Goal: Information Seeking & Learning: Learn about a topic

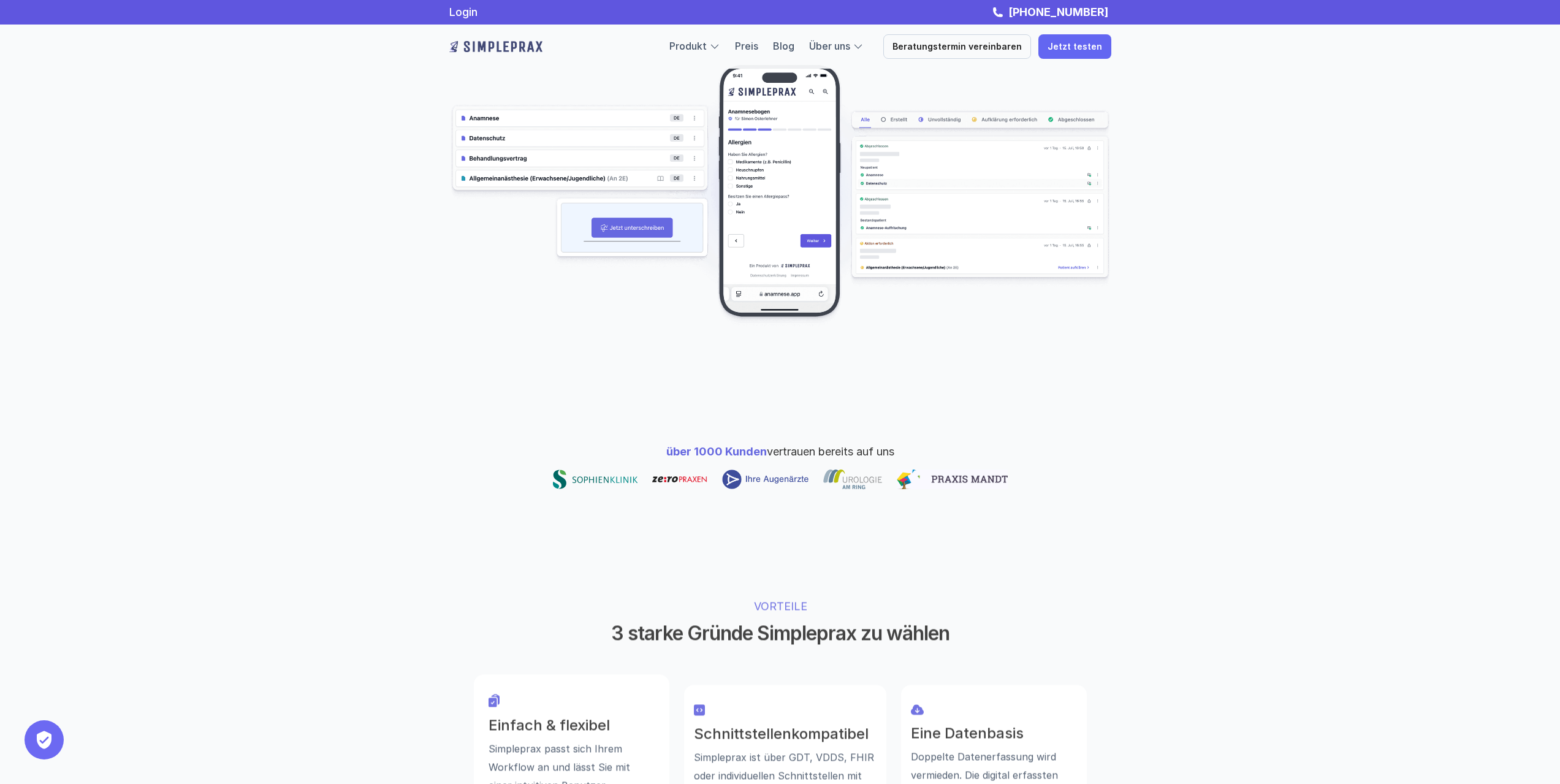
scroll to position [184, 0]
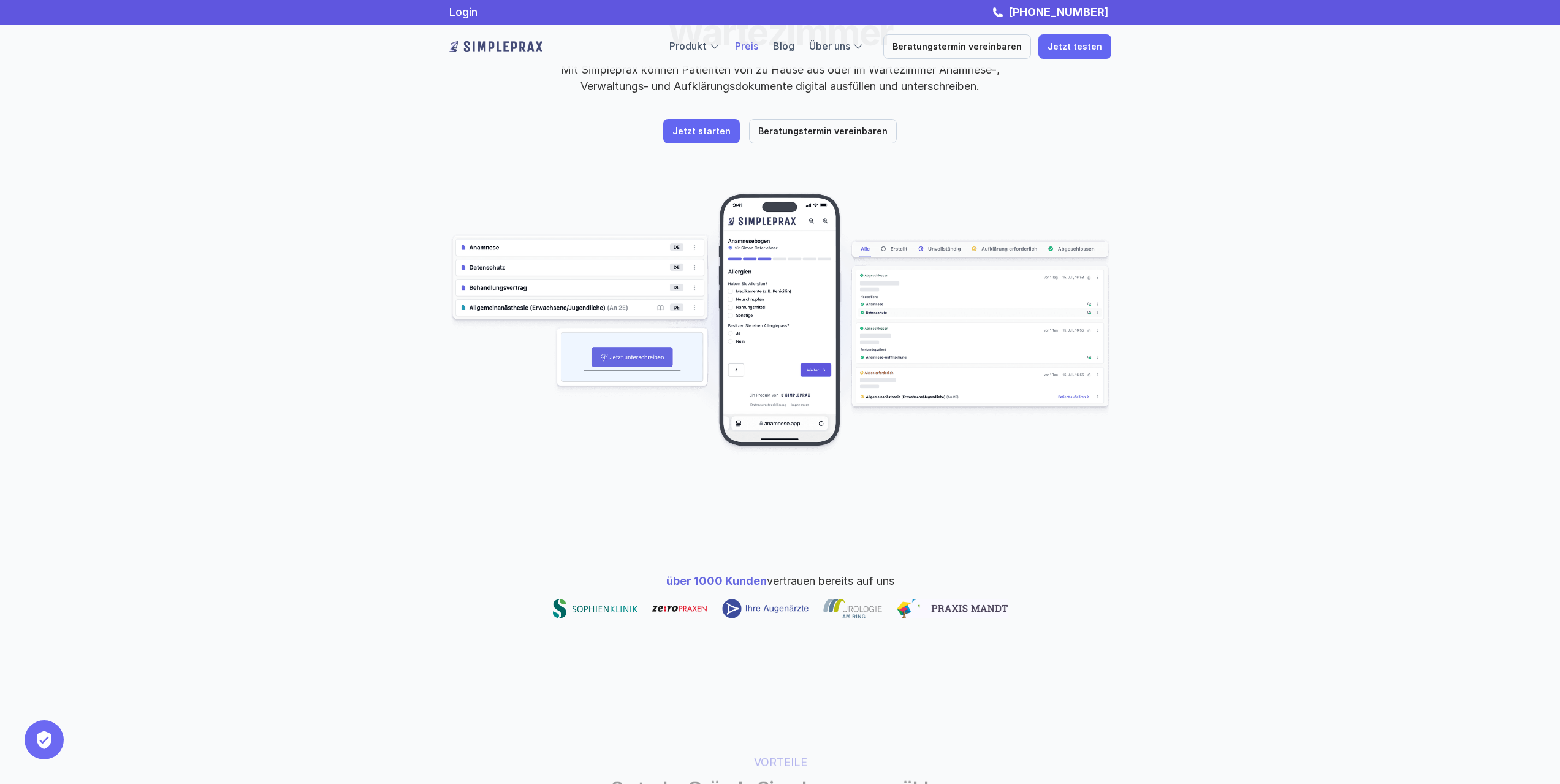
click at [759, 42] on link "Preis" at bounding box center [747, 46] width 23 height 12
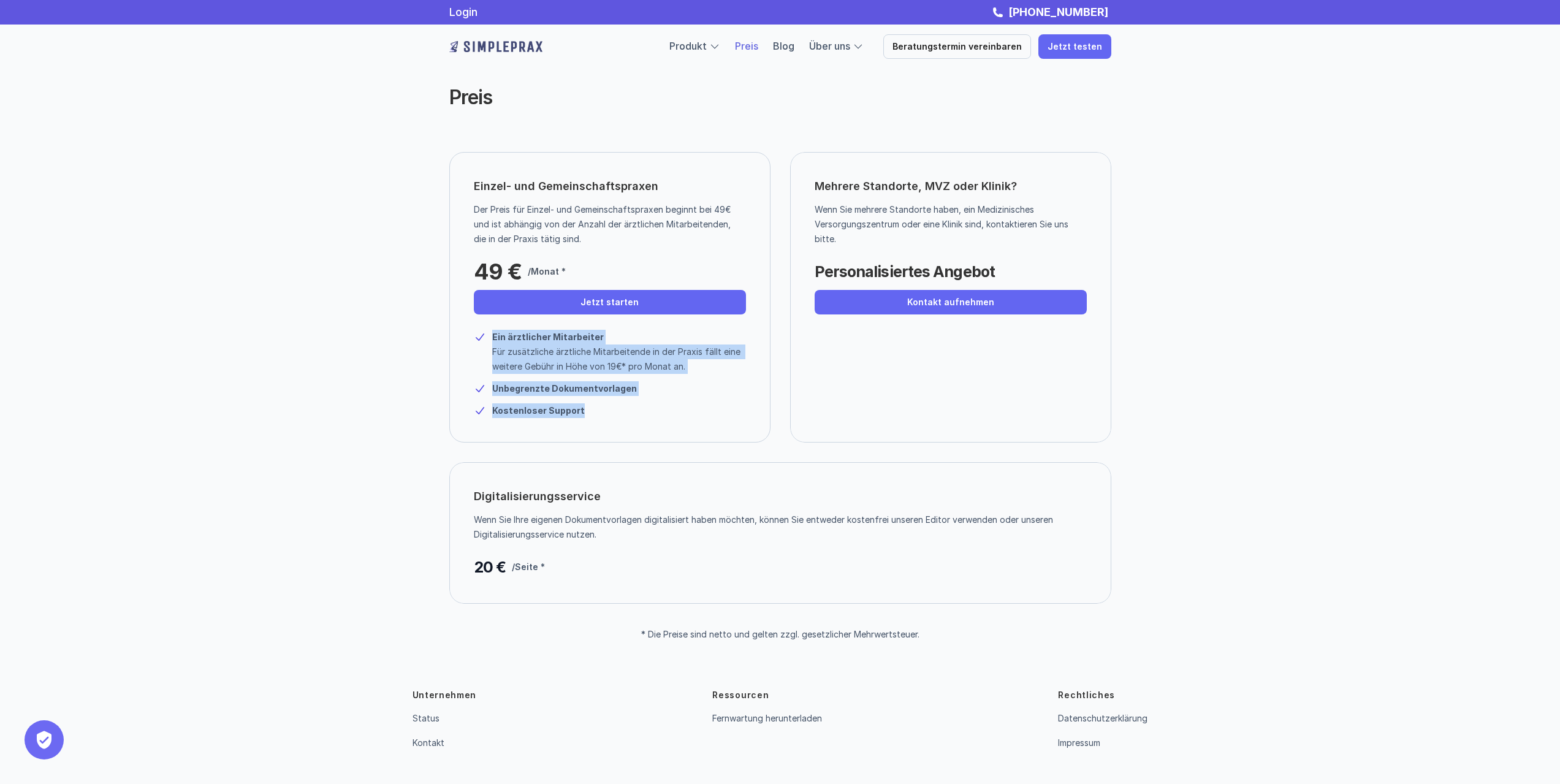
drag, startPoint x: 633, startPoint y: 407, endPoint x: 412, endPoint y: 373, distance: 223.6
click at [412, 373] on div "Einzel- und Gemeinschaftspraxen Der Preis für Einzel- und Gemeinschaftspraxen b…" at bounding box center [780, 388] width 735 height 471
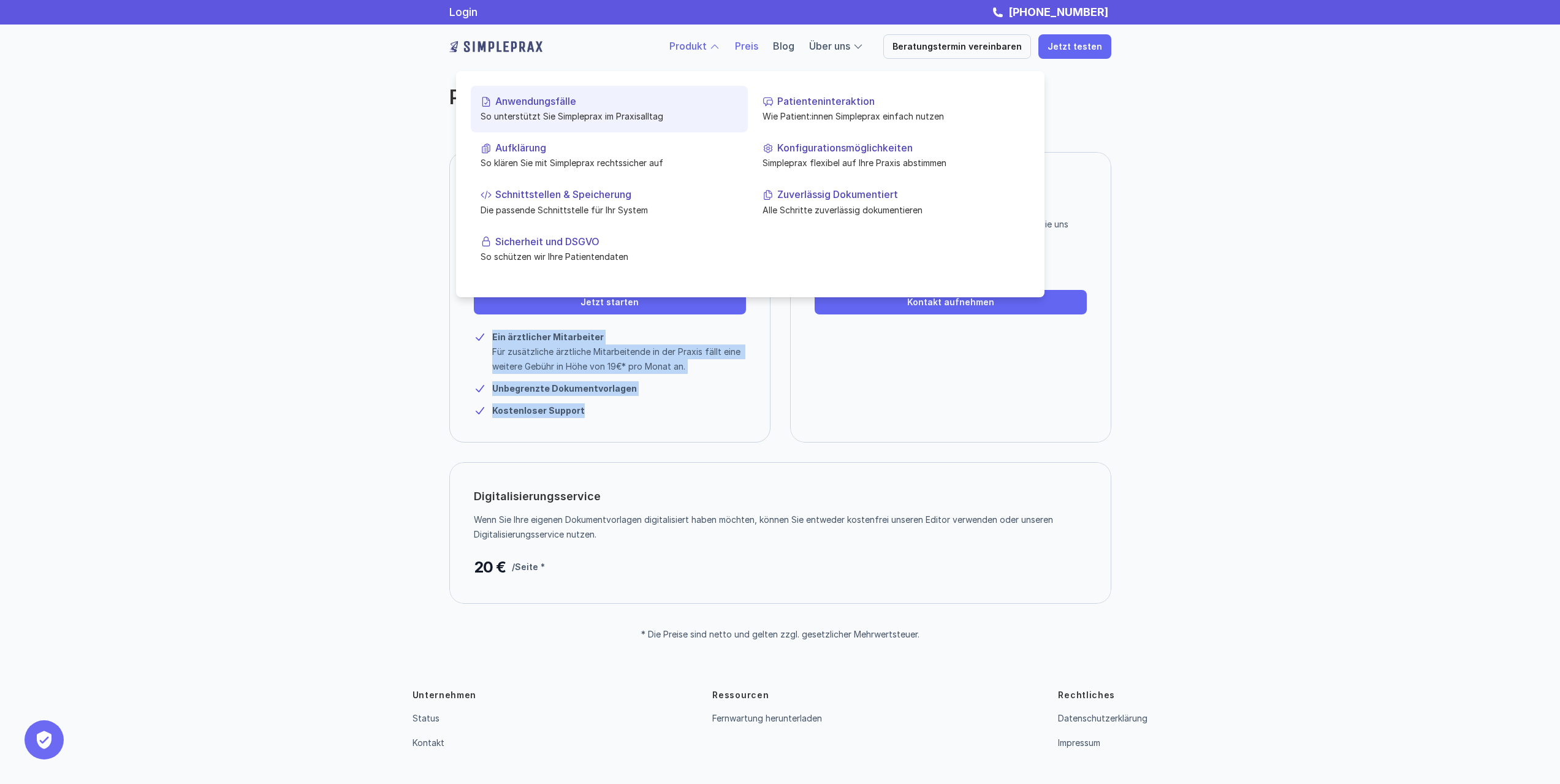
click at [581, 106] on p "Anwendungsfälle" at bounding box center [617, 102] width 243 height 12
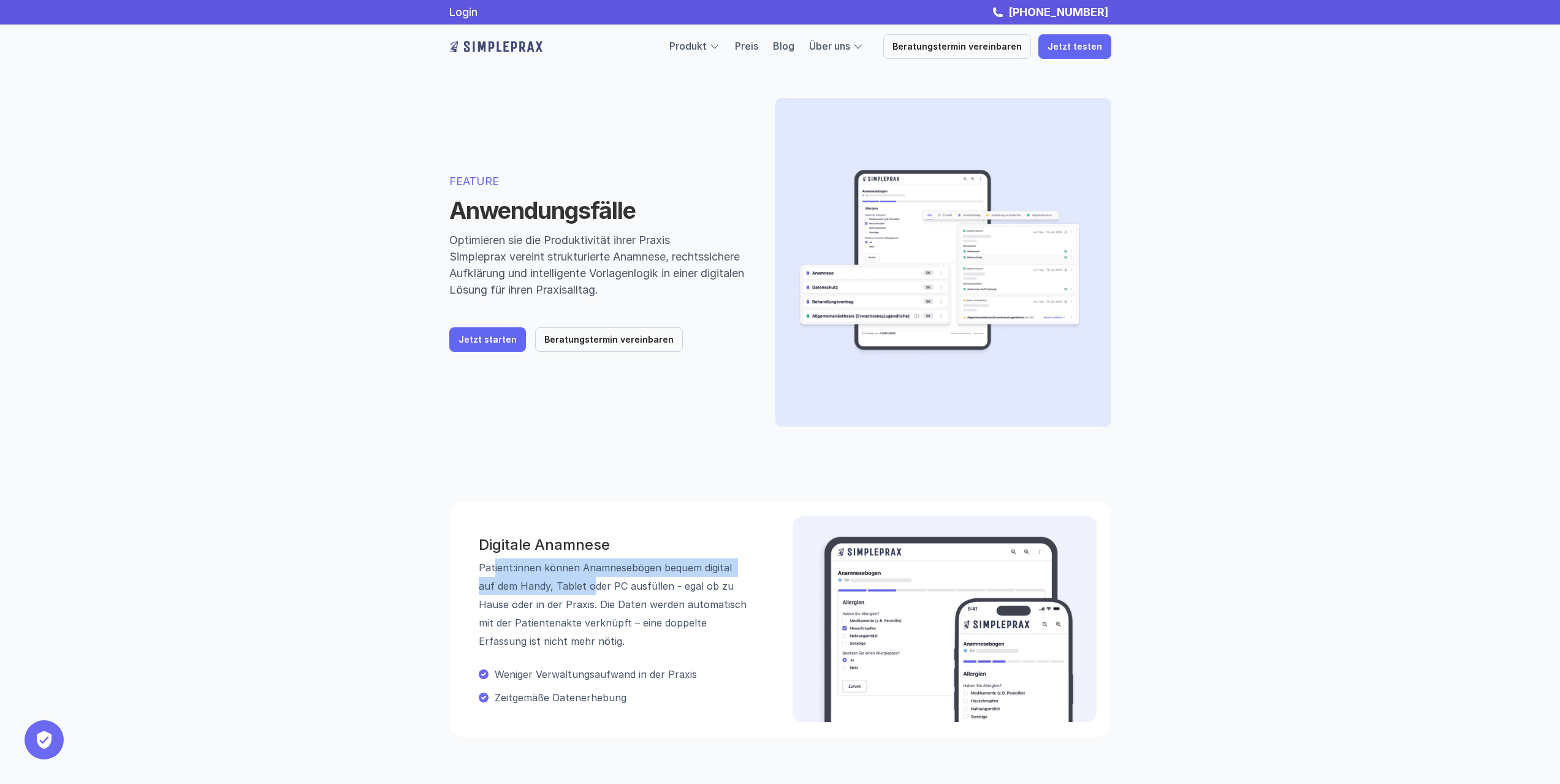
drag, startPoint x: 493, startPoint y: 567, endPoint x: 576, endPoint y: 591, distance: 86.4
click at [576, 591] on p "Patient:innen können Anamnesebögen bequem digital auf dem Handy, Tablet oder PC…" at bounding box center [614, 604] width 270 height 92
